Goal: Information Seeking & Learning: Learn about a topic

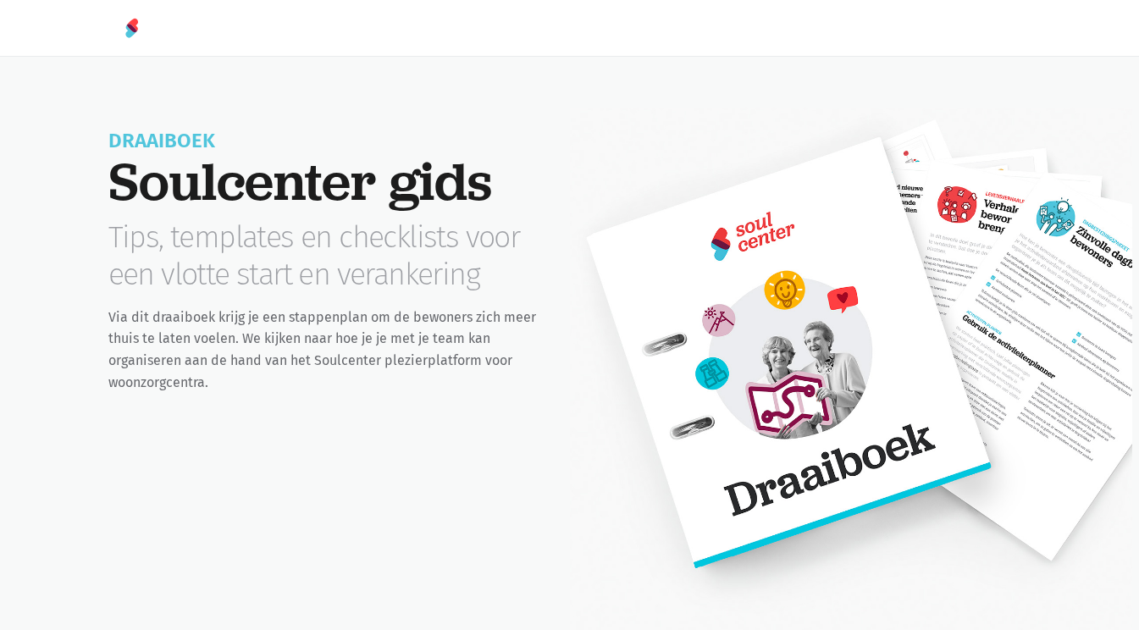
scroll to position [3, 0]
click at [574, 313] on div at bounding box center [851, 417] width 563 height 618
click at [636, 354] on div at bounding box center [851, 417] width 563 height 618
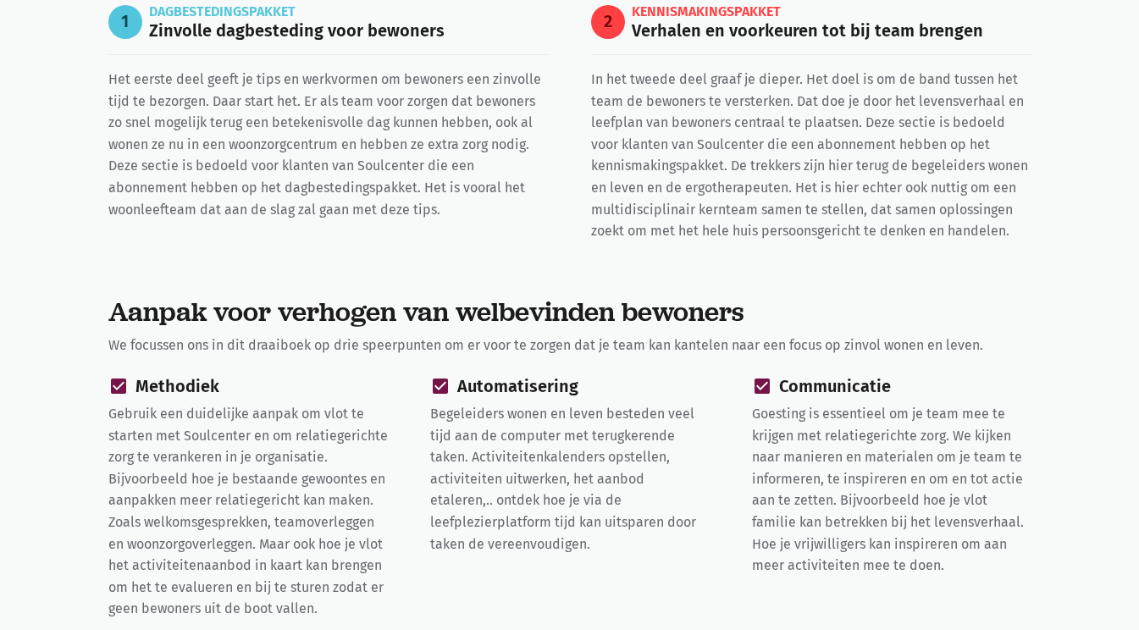
scroll to position [838, 0]
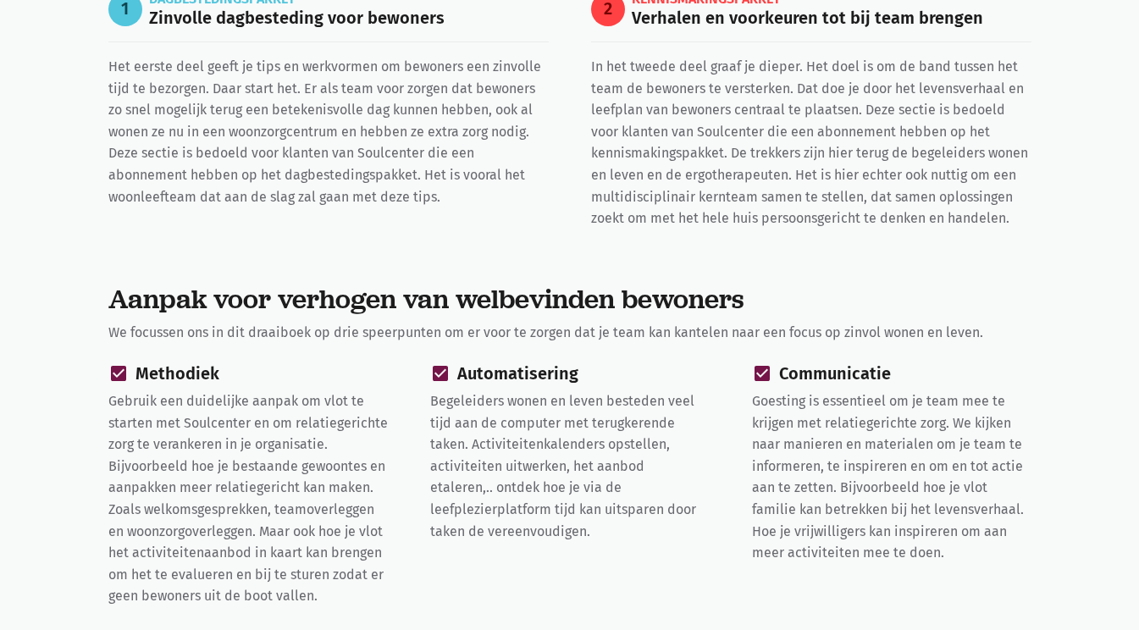
click at [290, 191] on p "Het eerste deel geeft je tips en werkvormen om bewoners een zinvolle tijd te be…" at bounding box center [328, 132] width 441 height 152
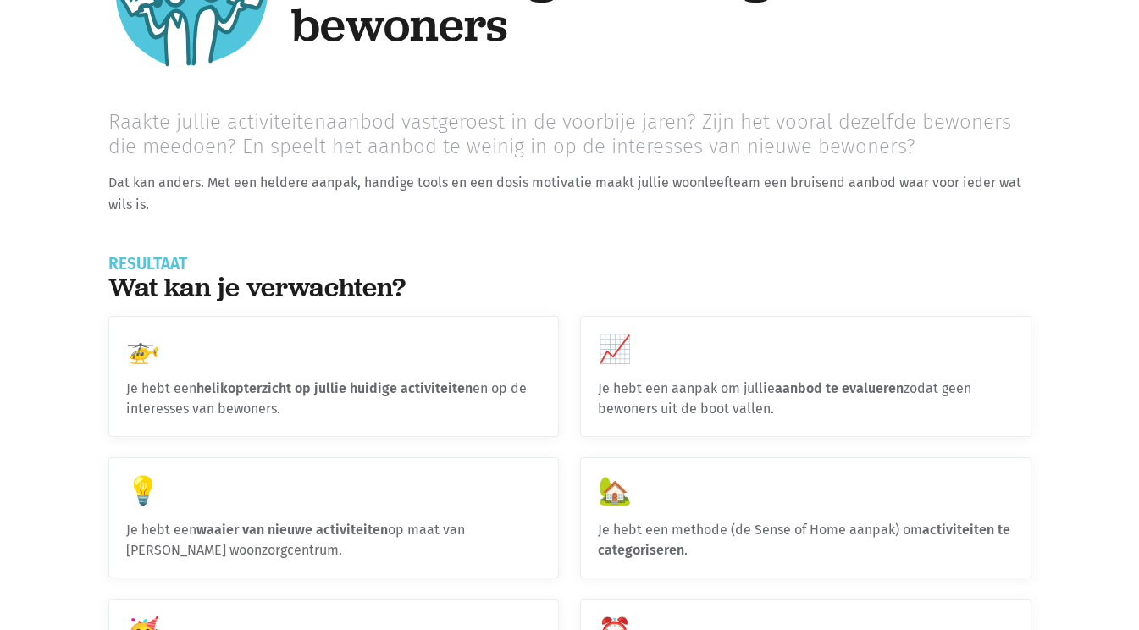
scroll to position [1749, 0]
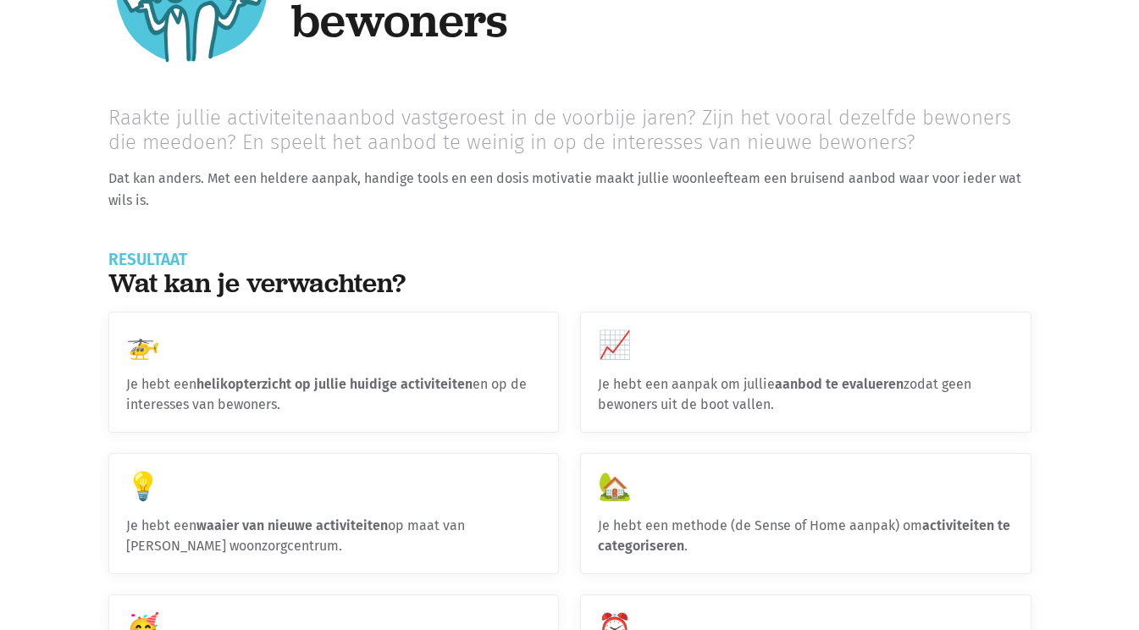
click at [276, 381] on strong "helikopterzicht op jullie huidige activiteiten" at bounding box center [335, 384] width 276 height 16
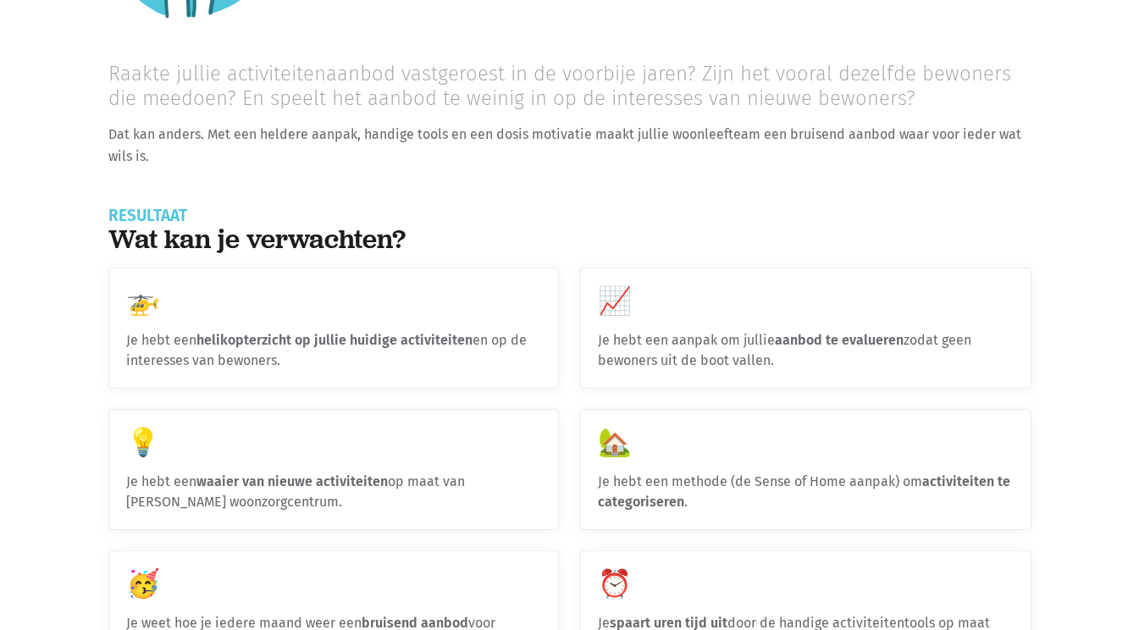
scroll to position [1821, 0]
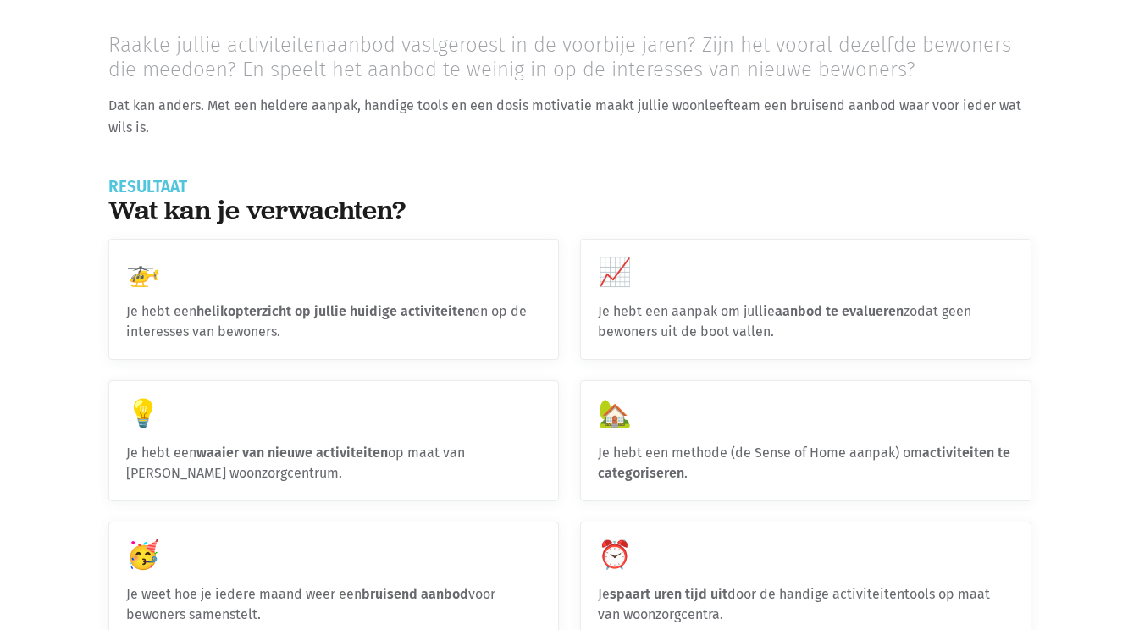
click at [653, 302] on div "📈 Je hebt een aanpak om jullie aanbod te evalueren zodat geen bewoners uit de b…" at bounding box center [806, 299] width 450 height 119
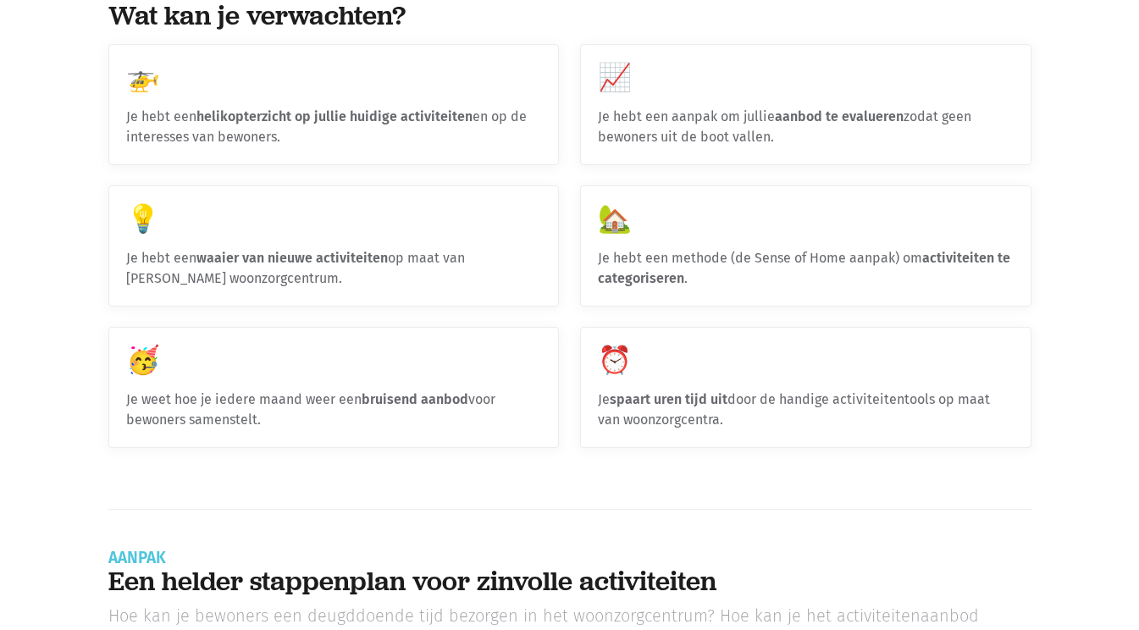
click at [397, 269] on div "💡 Je hebt een waaier van nieuwe activiteiten op maat van jullie unieke woonzorg…" at bounding box center [334, 245] width 450 height 119
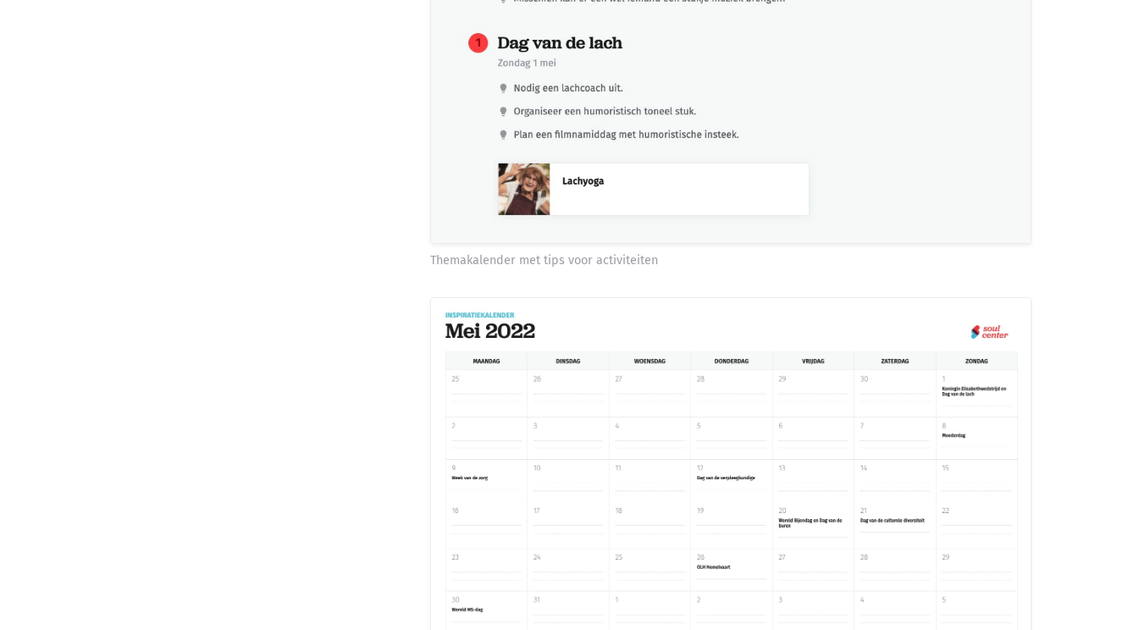
scroll to position [4311, 0]
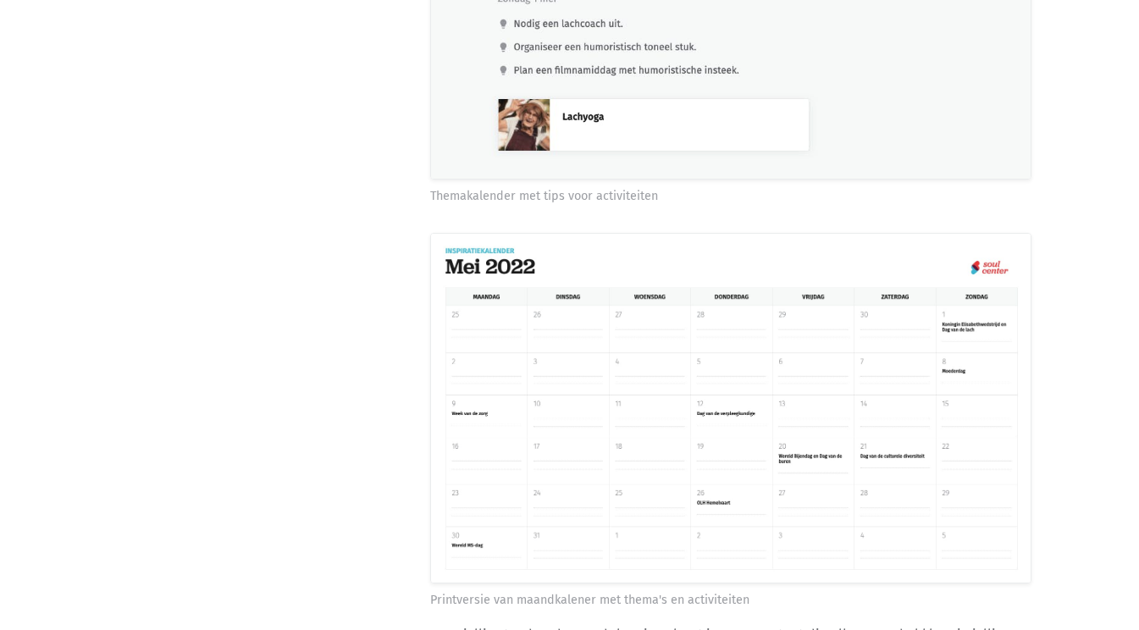
click at [509, 413] on img at bounding box center [731, 408] width 602 height 351
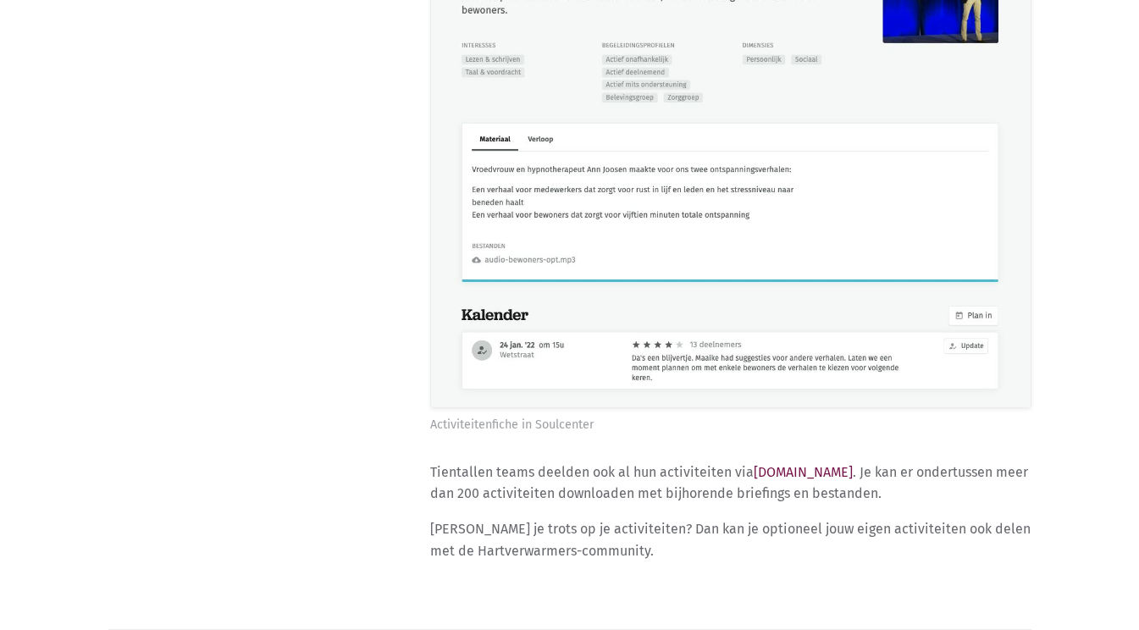
click at [477, 384] on img at bounding box center [731, 137] width 602 height 541
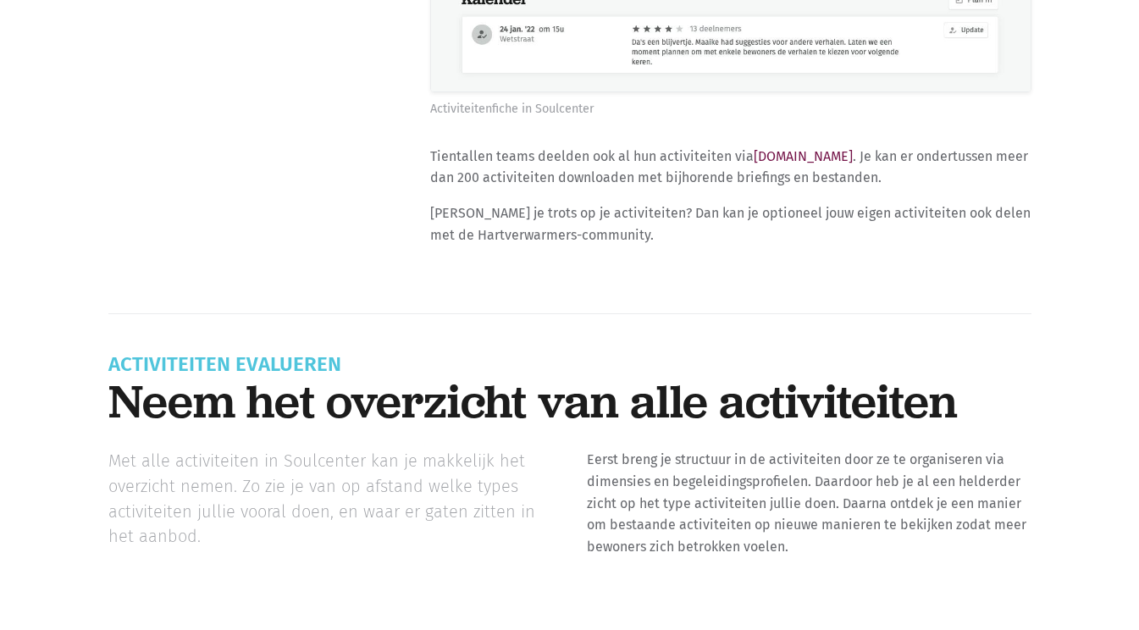
scroll to position [7868, 0]
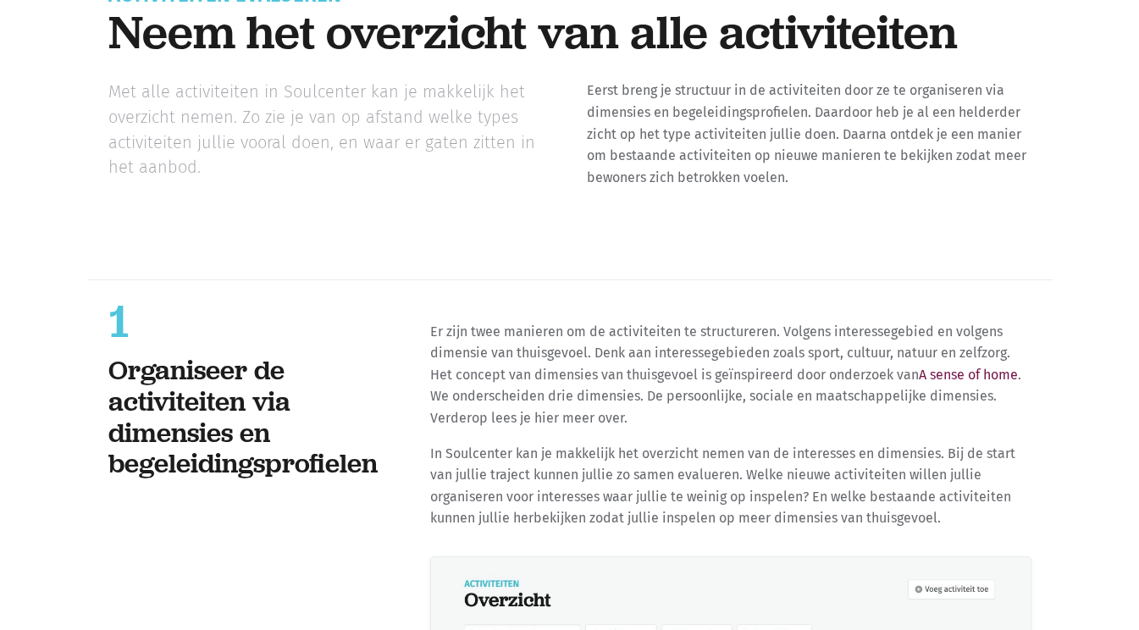
click at [477, 384] on p "Er zijn twee manieren om de activiteiten te structureren. Volgens interessegebi…" at bounding box center [731, 375] width 602 height 108
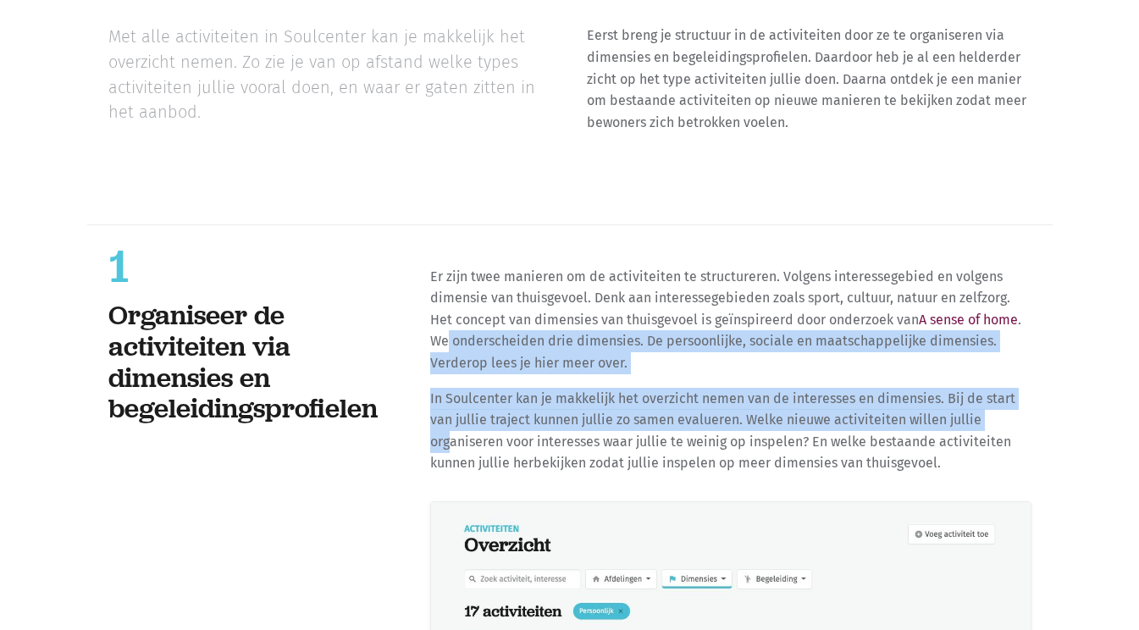
drag, startPoint x: 447, startPoint y: 433, endPoint x: 446, endPoint y: 309, distance: 123.7
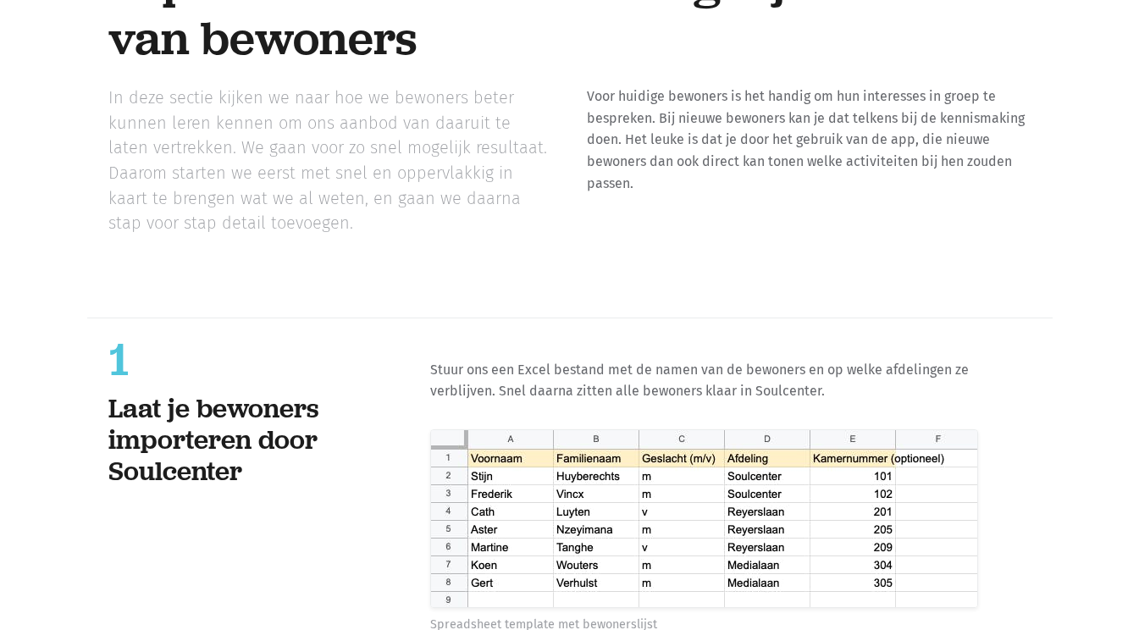
scroll to position [10545, 0]
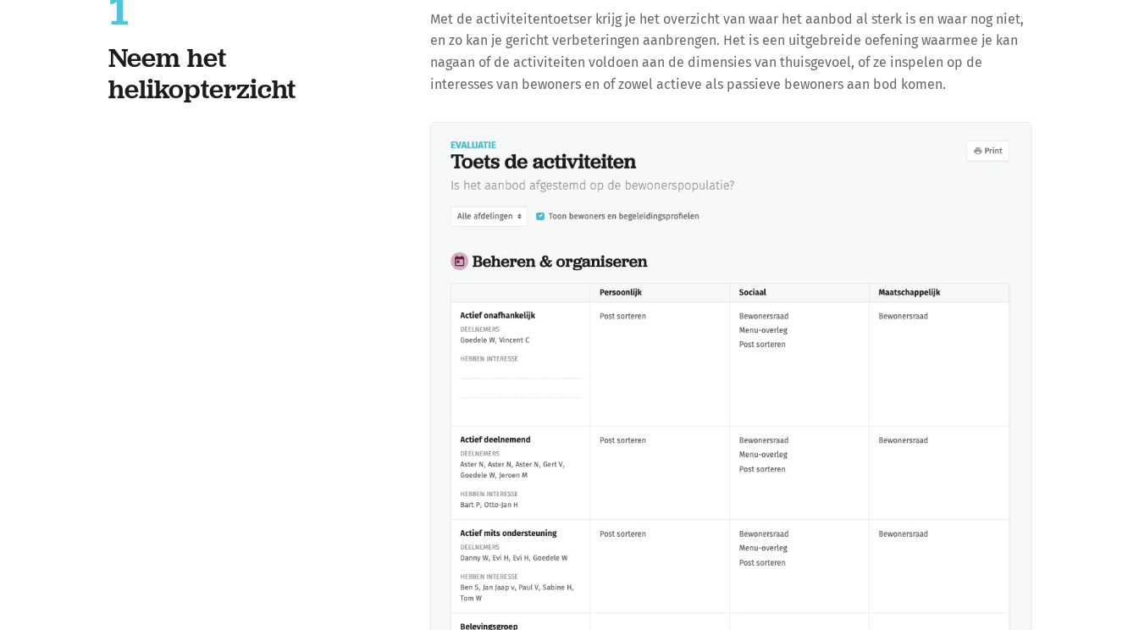
click at [517, 452] on img at bounding box center [731, 517] width 602 height 791
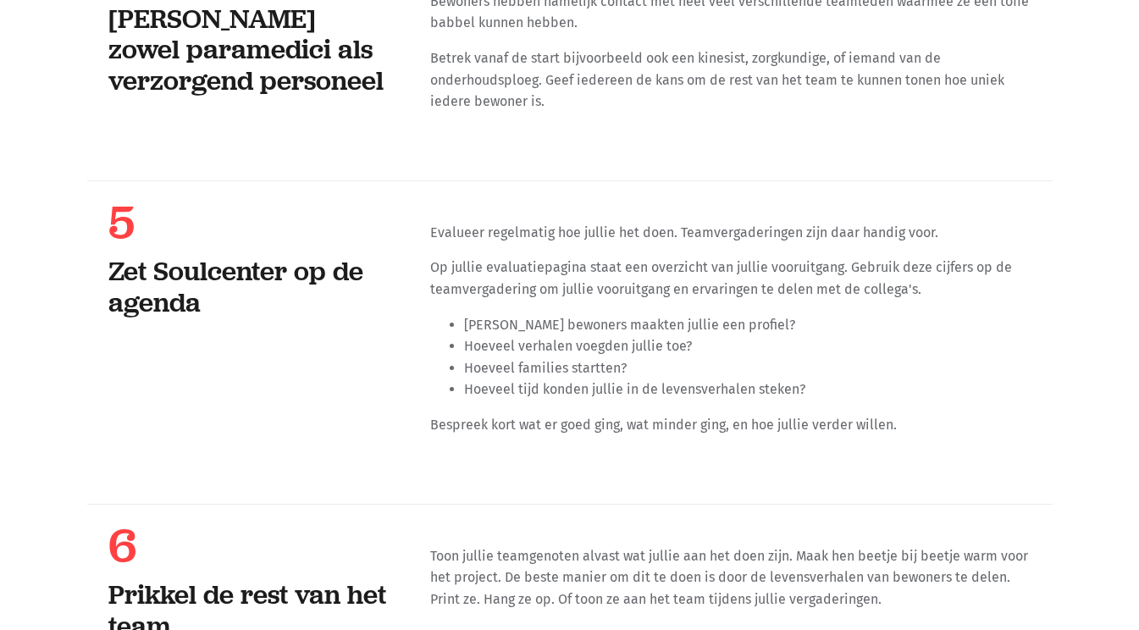
scroll to position [25363, 0]
